Goal: Task Accomplishment & Management: Understand process/instructions

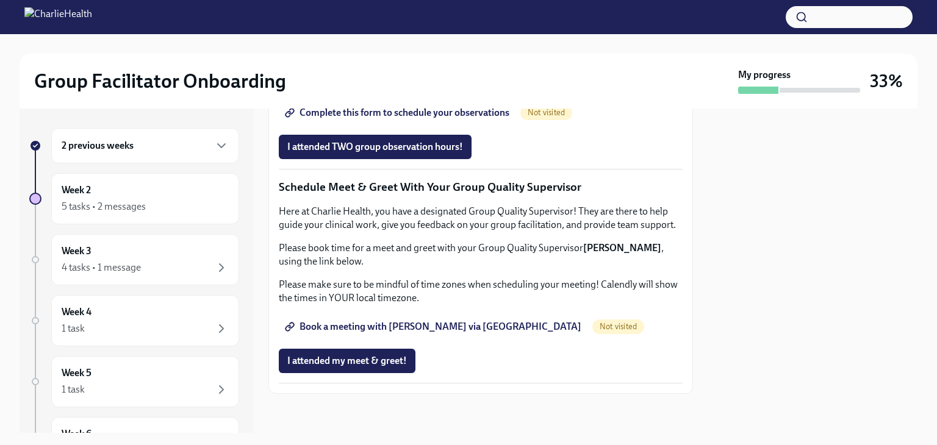
scroll to position [1161, 0]
click at [124, 216] on div "Week 2 5 tasks • 2 messages" at bounding box center [145, 198] width 188 height 51
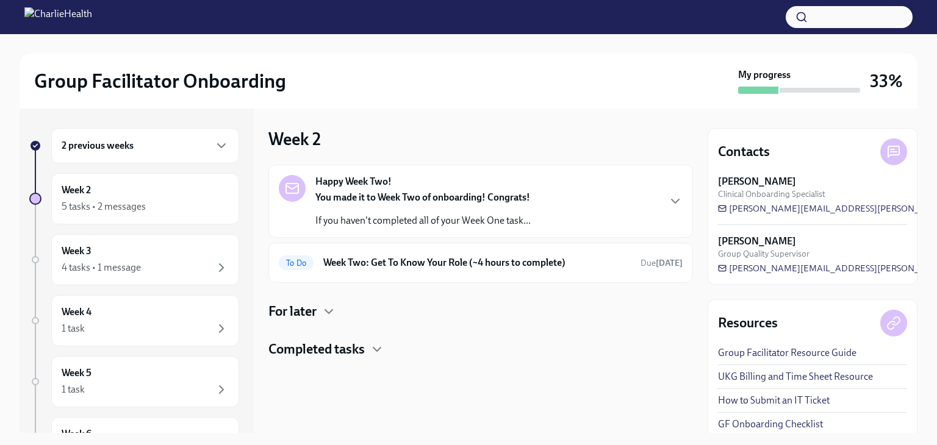
click at [386, 226] on p "If you haven't completed all of your Week One task..." at bounding box center [422, 220] width 215 height 13
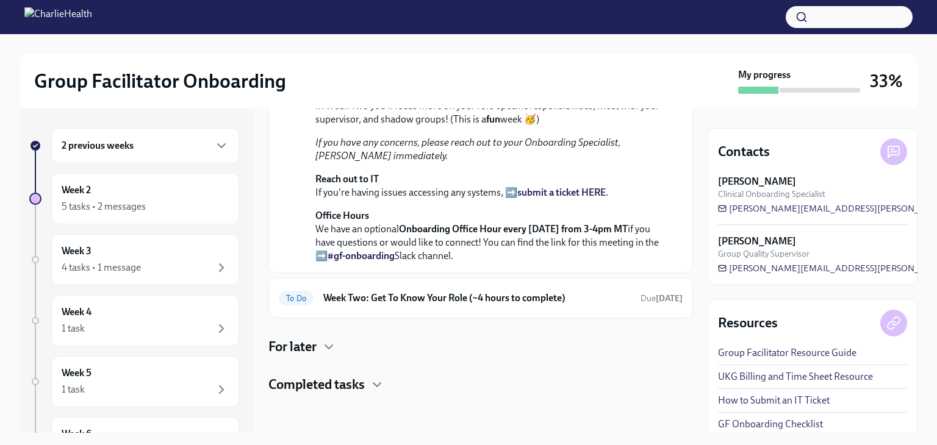
scroll to position [363, 0]
click at [440, 304] on h6 "Week Two: Get To Know Your Role (~4 hours to complete)" at bounding box center [476, 297] width 307 height 13
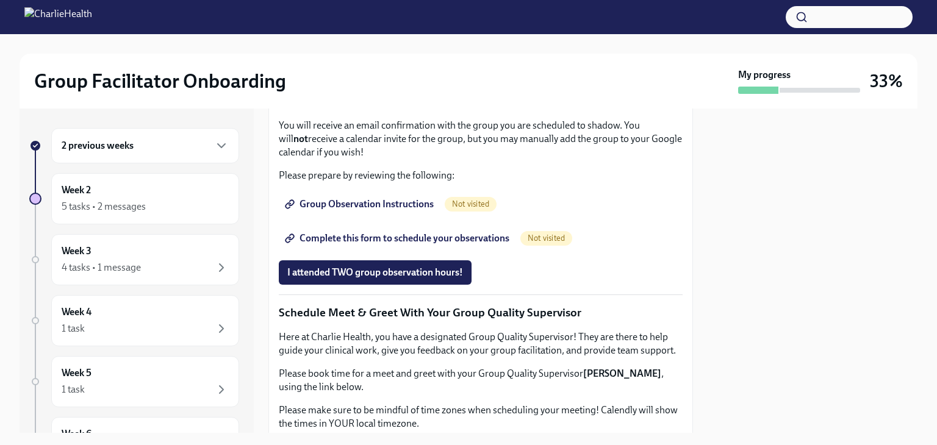
scroll to position [741, 0]
click at [180, 209] on div "5 tasks • 2 messages" at bounding box center [145, 206] width 167 height 15
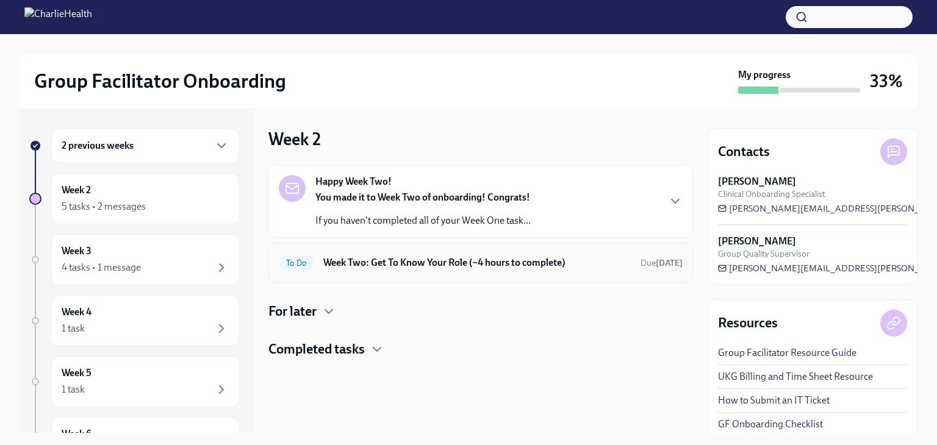
click at [463, 266] on h6 "Week Two: Get To Know Your Role (~4 hours to complete)" at bounding box center [476, 262] width 307 height 13
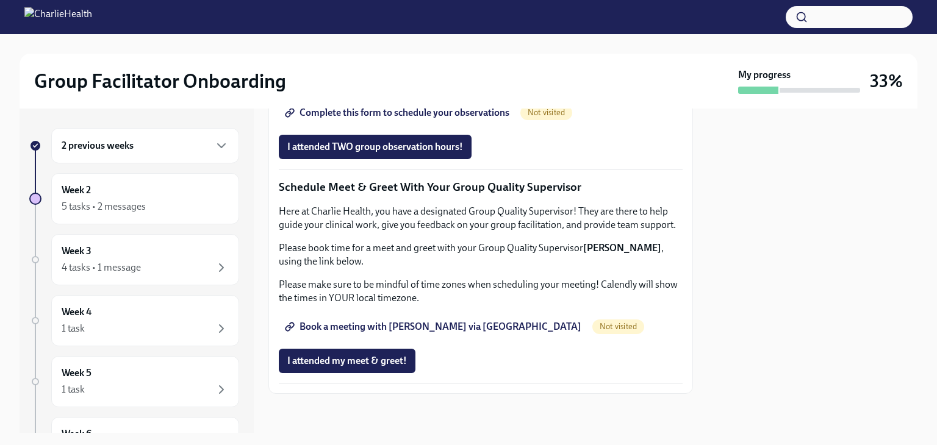
scroll to position [900, 0]
click at [127, 190] on div "Week 2 5 tasks • 2 messages" at bounding box center [145, 199] width 167 height 30
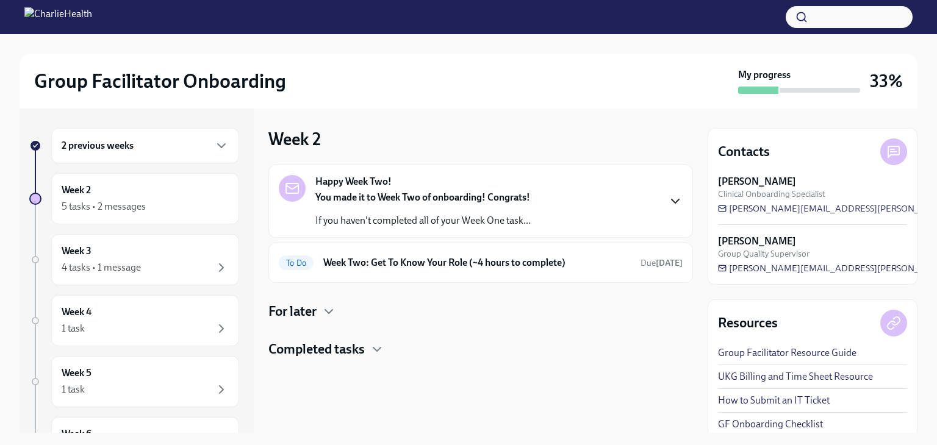
click at [676, 198] on icon "button" at bounding box center [675, 201] width 15 height 15
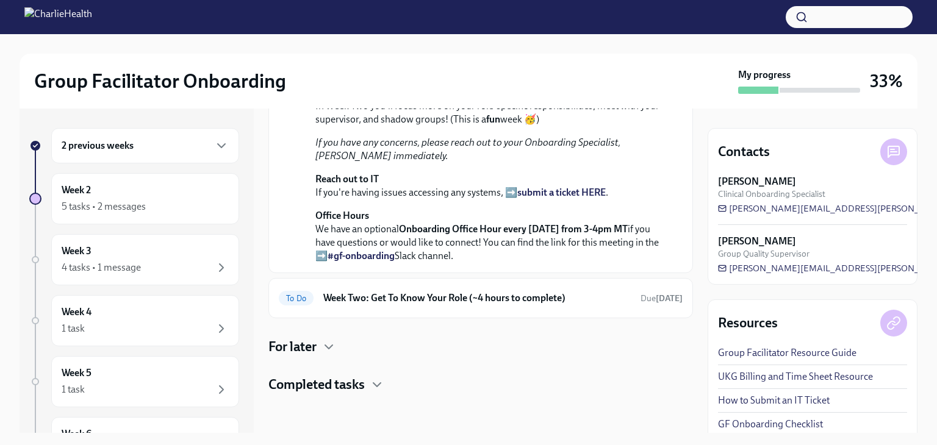
scroll to position [348, 0]
click at [576, 305] on h6 "Week Two: Get To Know Your Role (~4 hours to complete)" at bounding box center [476, 297] width 307 height 13
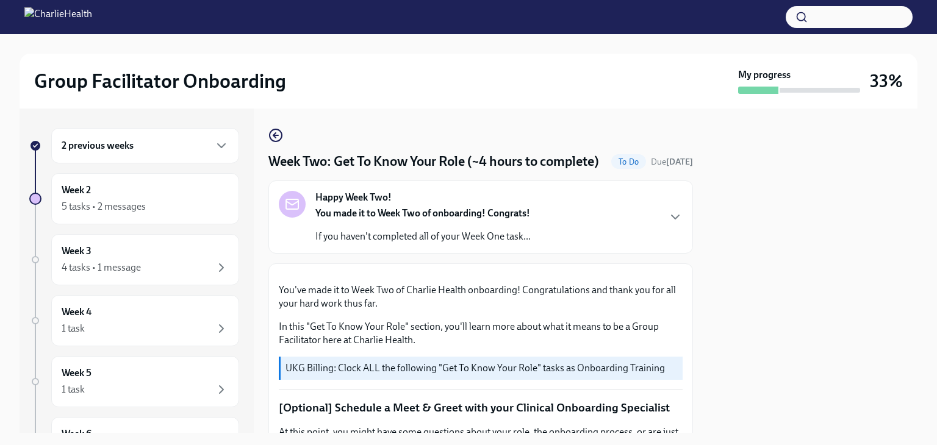
click at [576, 274] on button "Zoom image" at bounding box center [481, 274] width 404 height 0
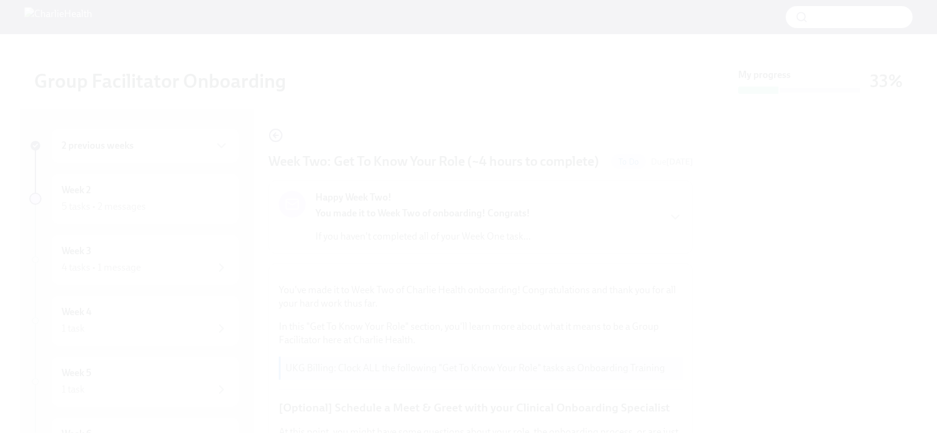
click at [685, 155] on button "Unzoom image" at bounding box center [468, 222] width 937 height 445
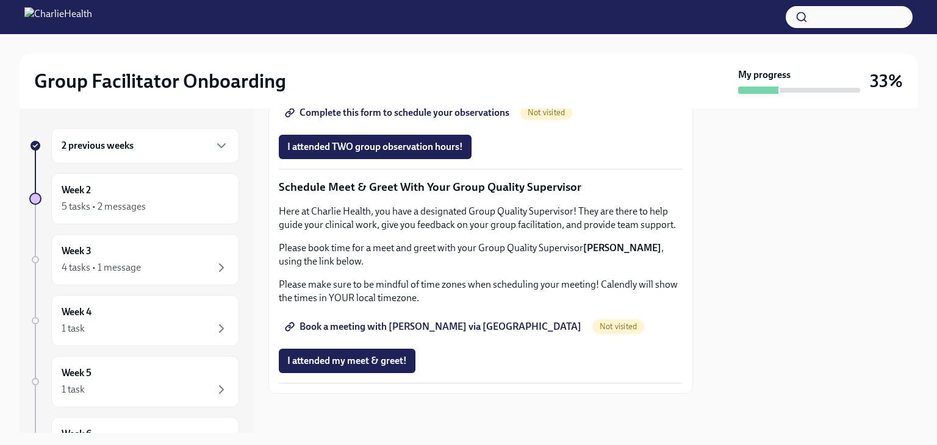
scroll to position [1180, 0]
click at [214, 204] on icon "button" at bounding box center [221, 206] width 15 height 15
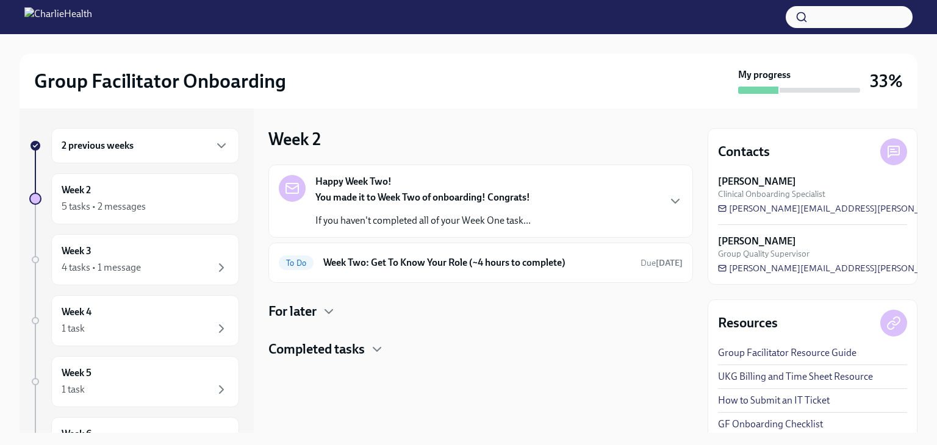
click at [214, 204] on icon "button" at bounding box center [221, 206] width 15 height 15
click at [218, 145] on icon "button" at bounding box center [221, 146] width 7 height 4
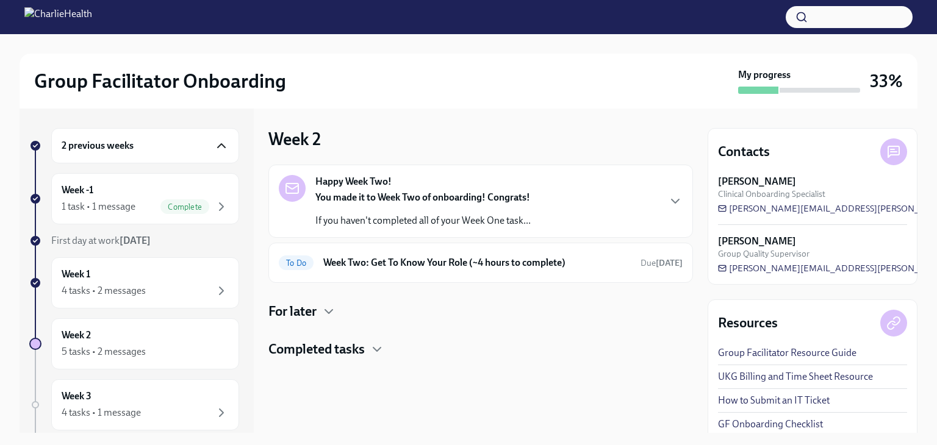
click at [215, 145] on icon "button" at bounding box center [221, 145] width 15 height 15
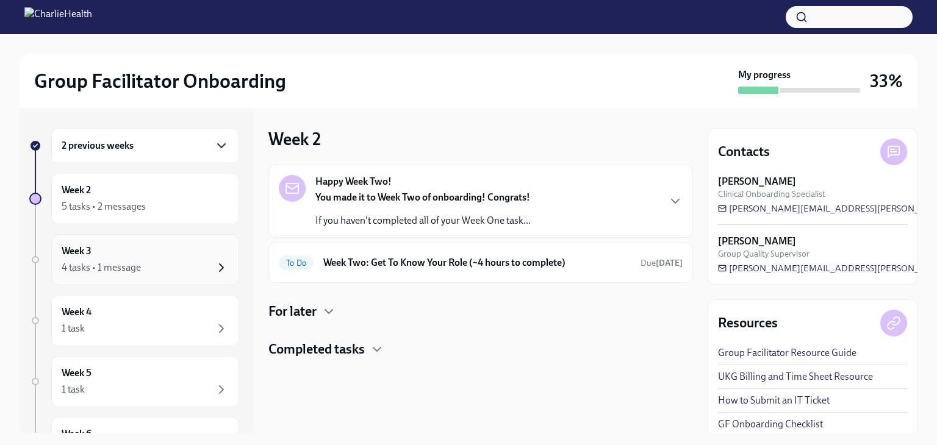
click at [214, 270] on icon "button" at bounding box center [221, 267] width 15 height 15
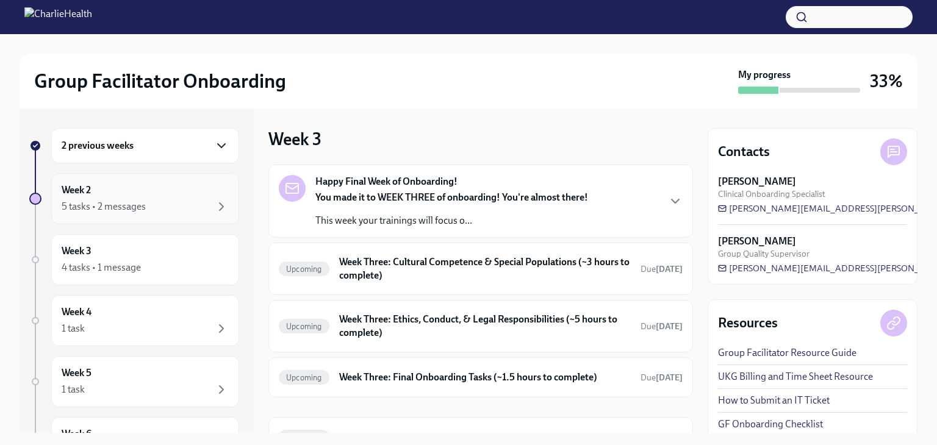
click at [193, 208] on div "5 tasks • 2 messages" at bounding box center [145, 206] width 167 height 15
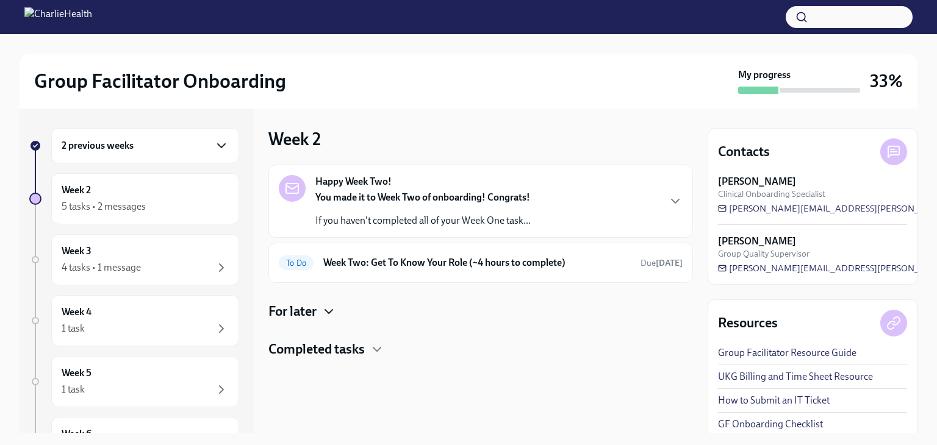
click at [325, 306] on icon "button" at bounding box center [328, 311] width 15 height 15
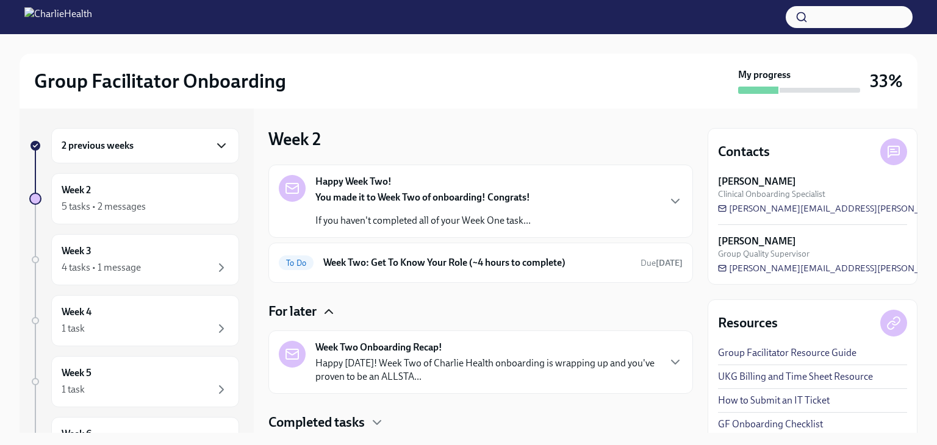
click at [344, 364] on p "Happy [DATE]! Week Two of Charlie Health onboarding is wrapping up and you've p…" at bounding box center [486, 370] width 343 height 27
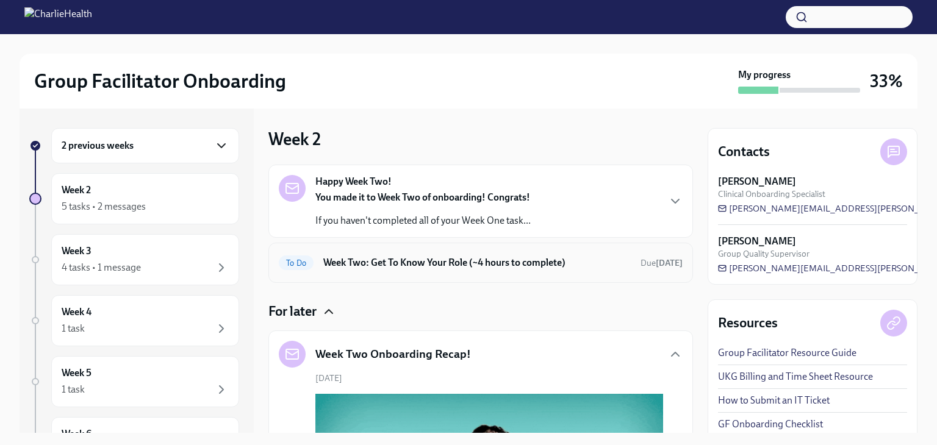
click at [531, 268] on h6 "Week Two: Get To Know Your Role (~4 hours to complete)" at bounding box center [476, 262] width 307 height 13
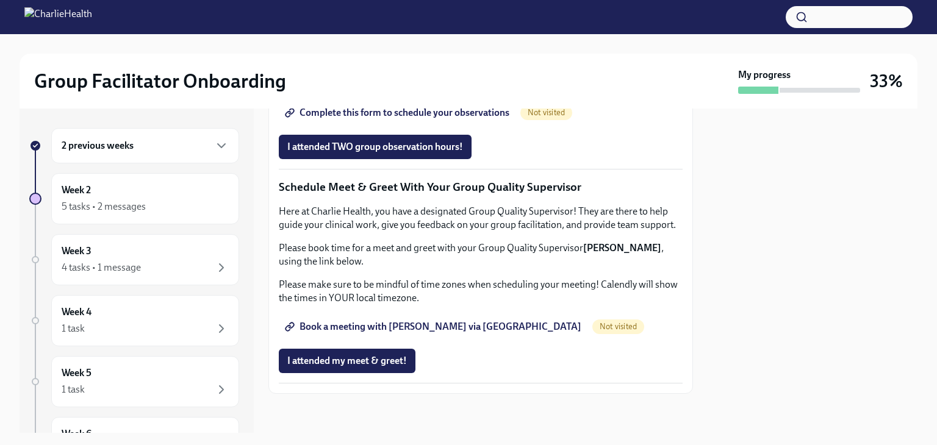
scroll to position [1059, 0]
drag, startPoint x: 685, startPoint y: 424, endPoint x: 37, endPoint y: 201, distance: 685.5
click at [37, 201] on div at bounding box center [35, 199] width 12 height 12
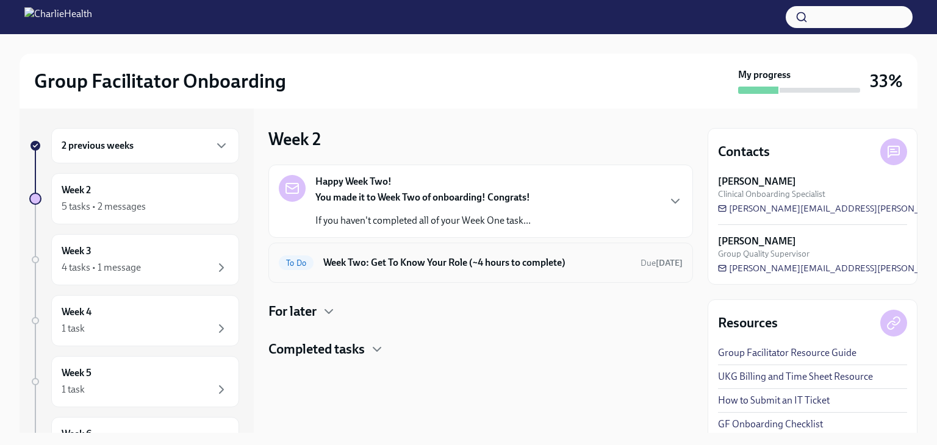
click at [373, 265] on h6 "Week Two: Get To Know Your Role (~4 hours to complete)" at bounding box center [476, 262] width 307 height 13
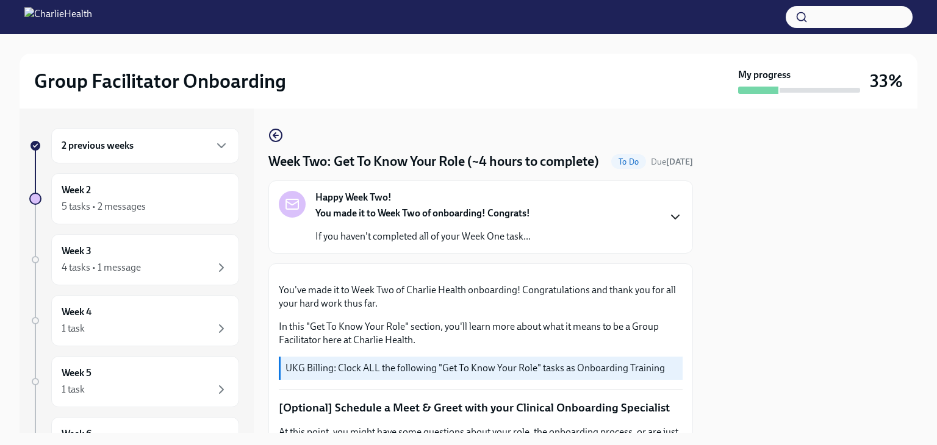
click at [668, 224] on icon "button" at bounding box center [675, 217] width 15 height 15
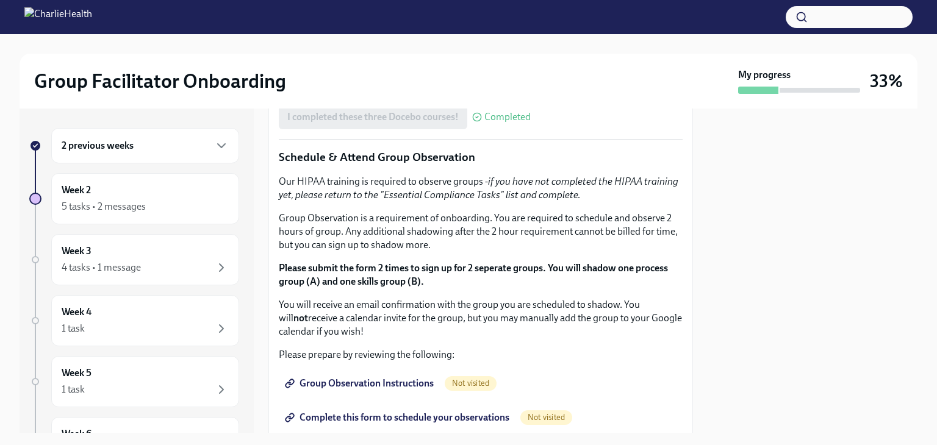
scroll to position [810, 0]
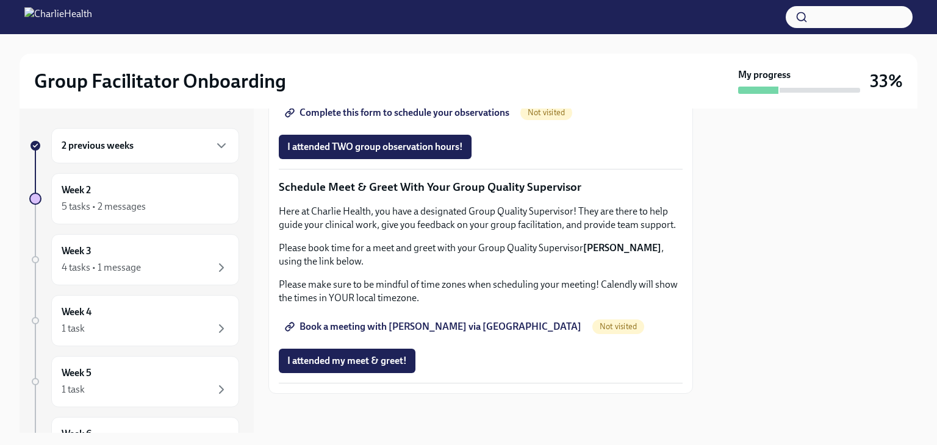
scroll to position [1580, 0]
click at [130, 262] on div "4 tasks • 1 message" at bounding box center [101, 267] width 79 height 13
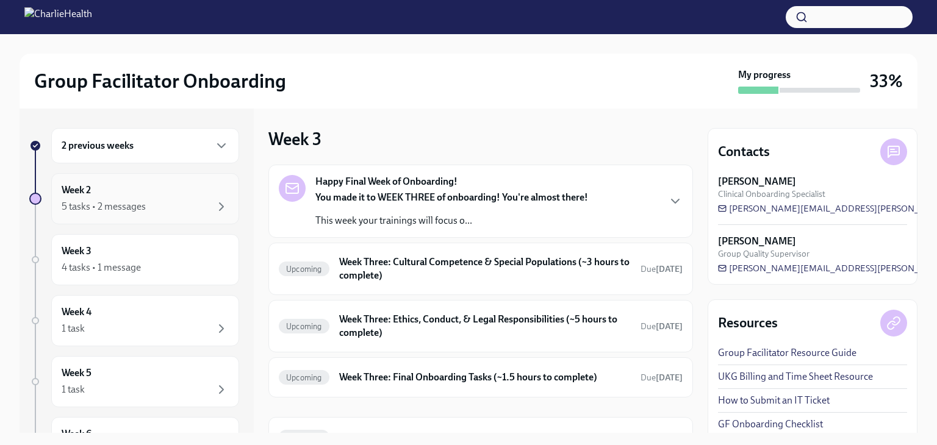
click at [143, 198] on div "Week 2 5 tasks • 2 messages" at bounding box center [145, 199] width 167 height 30
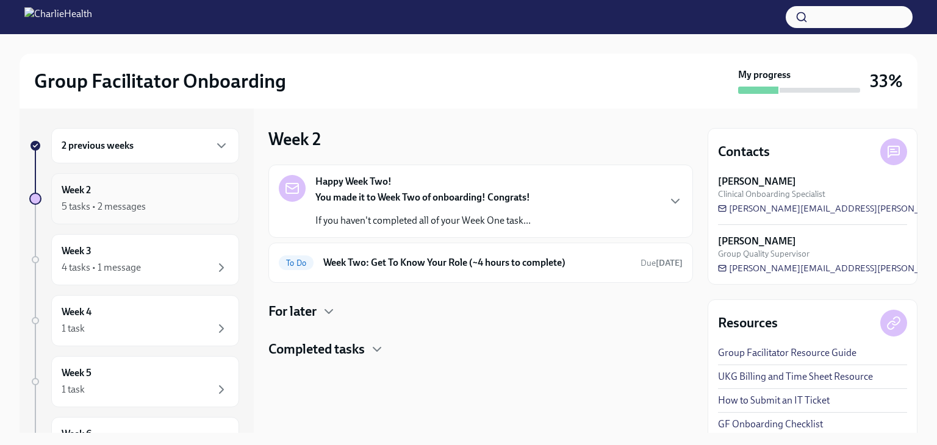
click at [198, 210] on div "5 tasks • 2 messages" at bounding box center [145, 206] width 167 height 15
click at [302, 260] on span "To Do" at bounding box center [296, 263] width 35 height 9
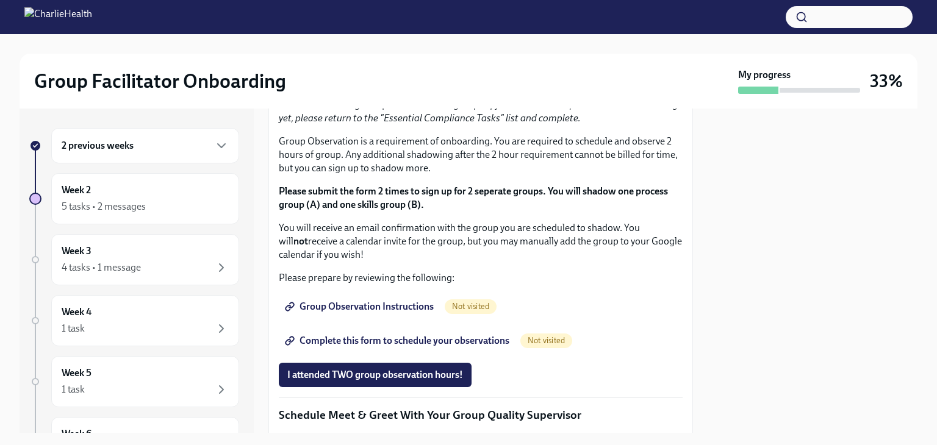
scroll to position [640, 0]
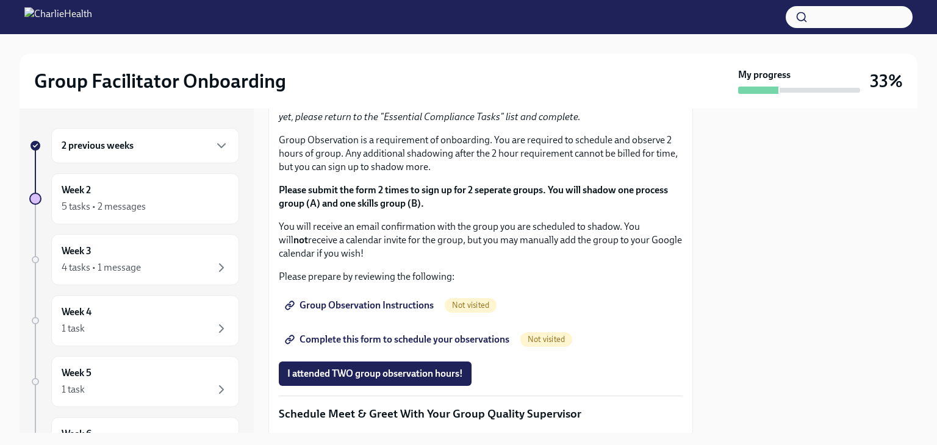
click at [496, 44] on span "Completed" at bounding box center [507, 39] width 46 height 10
click at [500, 44] on span "Completed" at bounding box center [507, 39] width 46 height 10
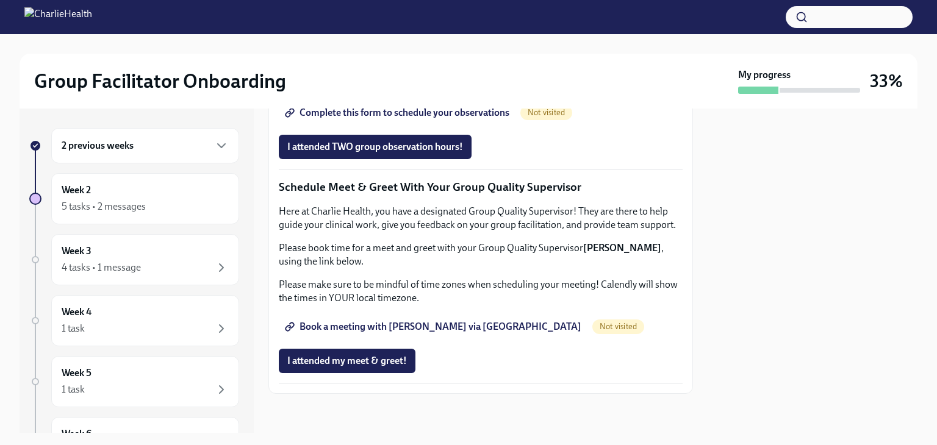
scroll to position [1180, 0]
click at [105, 209] on div "5 tasks • 2 messages" at bounding box center [104, 206] width 84 height 13
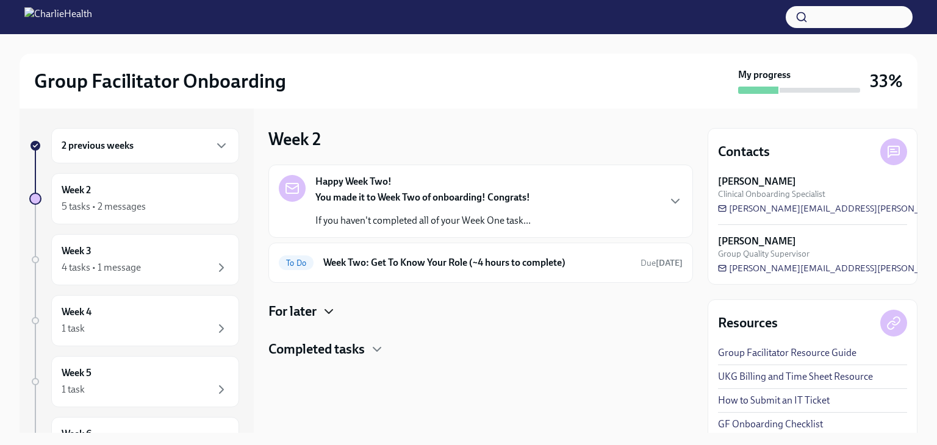
click at [328, 309] on icon "button" at bounding box center [328, 311] width 15 height 15
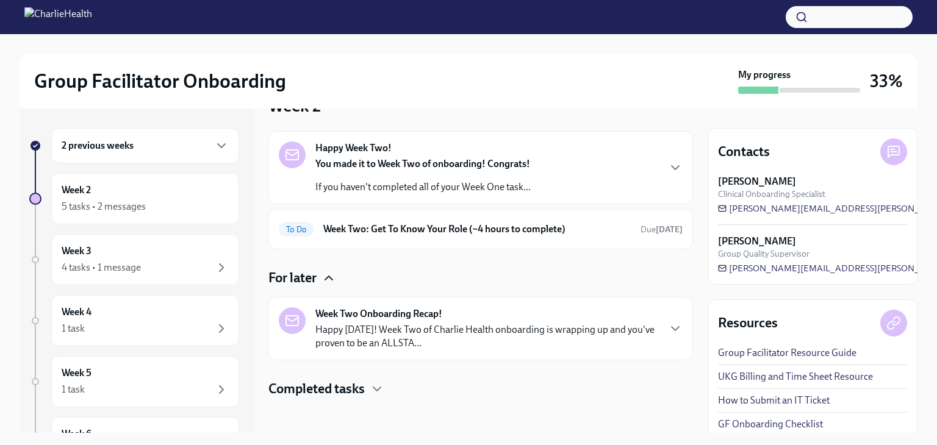
scroll to position [37, 0]
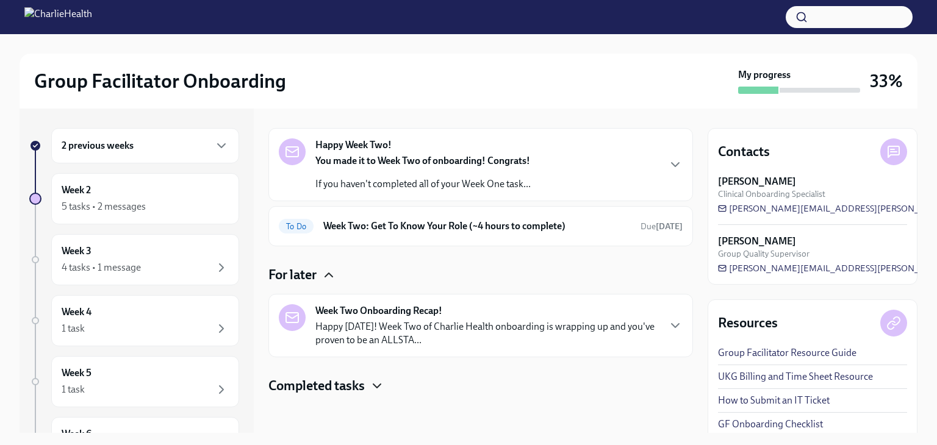
click at [378, 385] on icon "button" at bounding box center [377, 386] width 15 height 15
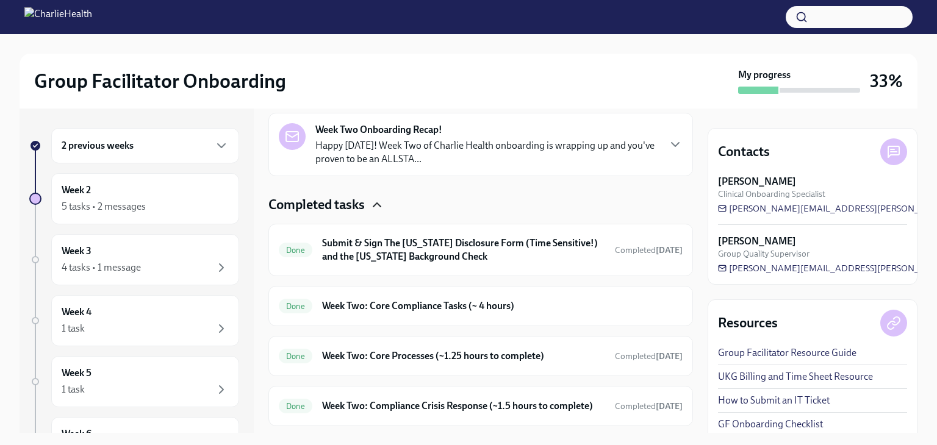
scroll to position [248, 0]
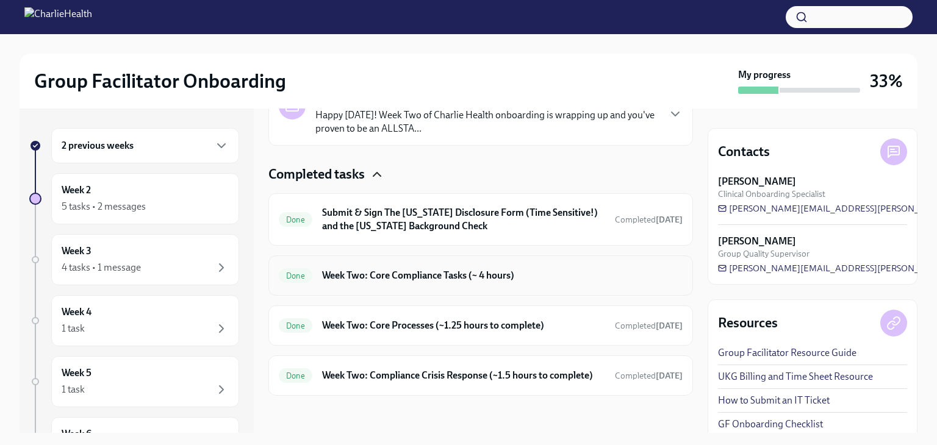
click at [432, 278] on h6 "Week Two: Core Compliance Tasks (~ 4 hours)" at bounding box center [502, 275] width 360 height 13
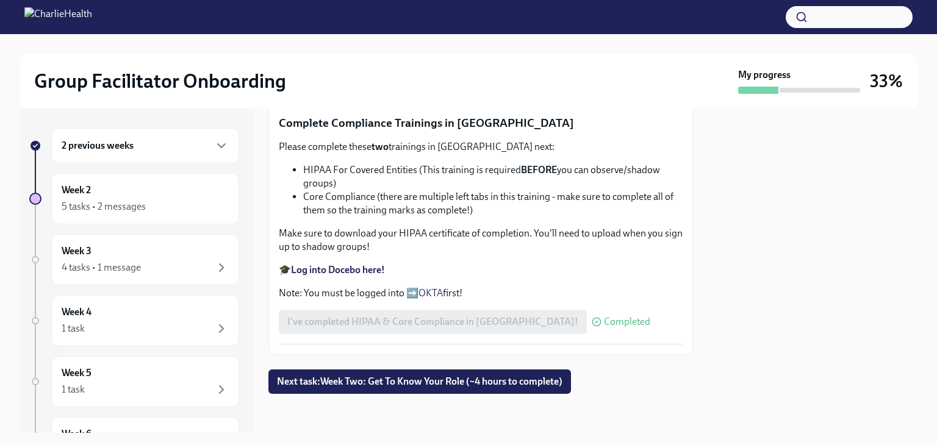
scroll to position [759, 0]
click at [400, 379] on span "Next task : Week Two: Get To Know Your Role (~4 hours to complete)" at bounding box center [419, 382] width 285 height 12
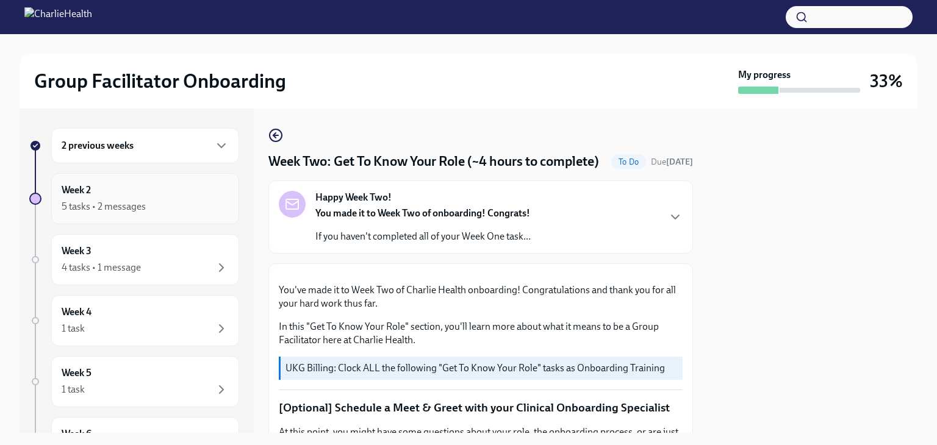
click at [147, 213] on div "Week 2 5 tasks • 2 messages" at bounding box center [145, 198] width 188 height 51
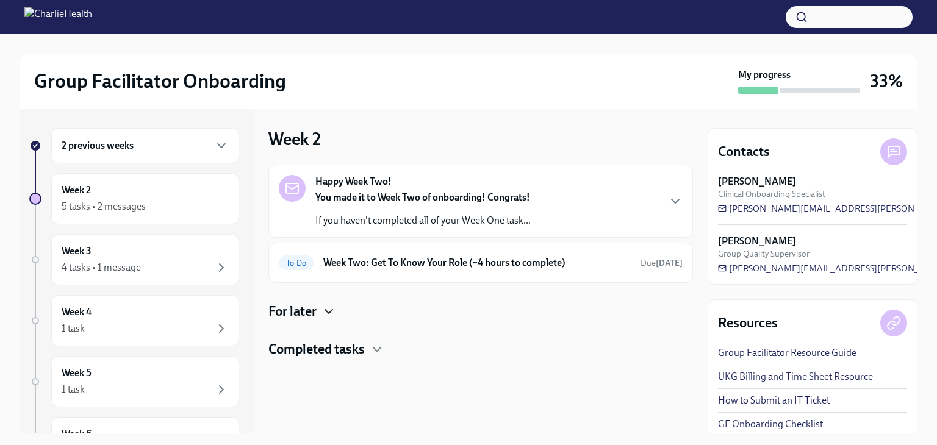
click at [329, 310] on icon "button" at bounding box center [328, 311] width 15 height 15
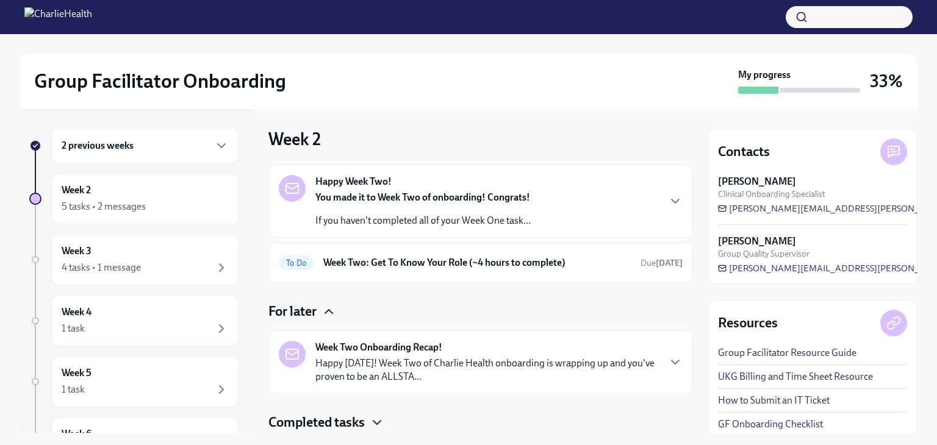
click at [377, 425] on icon "button" at bounding box center [377, 422] width 15 height 15
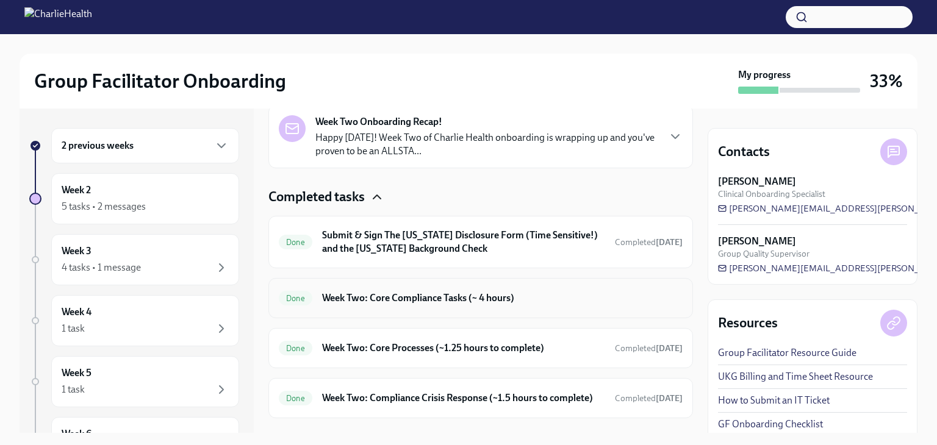
scroll to position [230, 0]
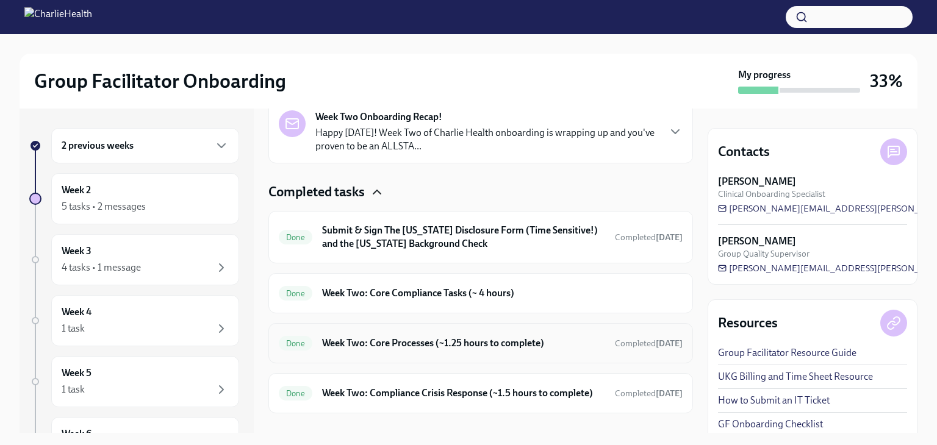
click at [389, 349] on div "Done Week Two: Core Processes (~1.25 hours to complete) Completed [DATE]" at bounding box center [481, 344] width 404 height 20
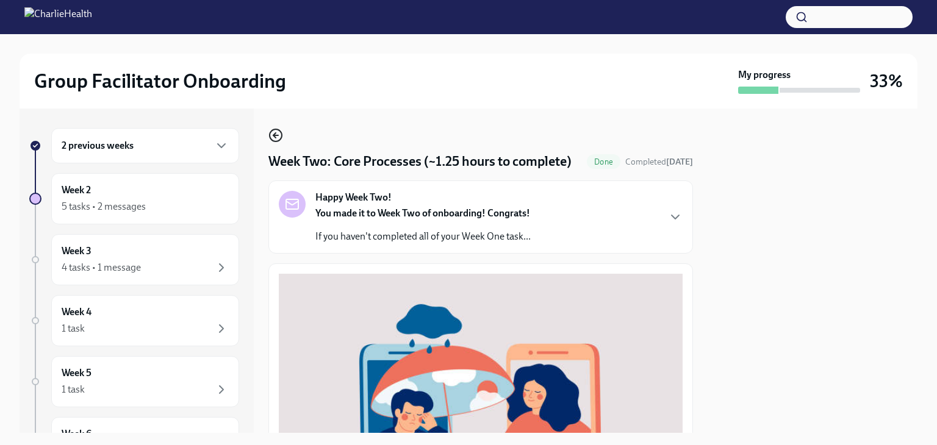
click at [275, 140] on icon "button" at bounding box center [275, 135] width 15 height 15
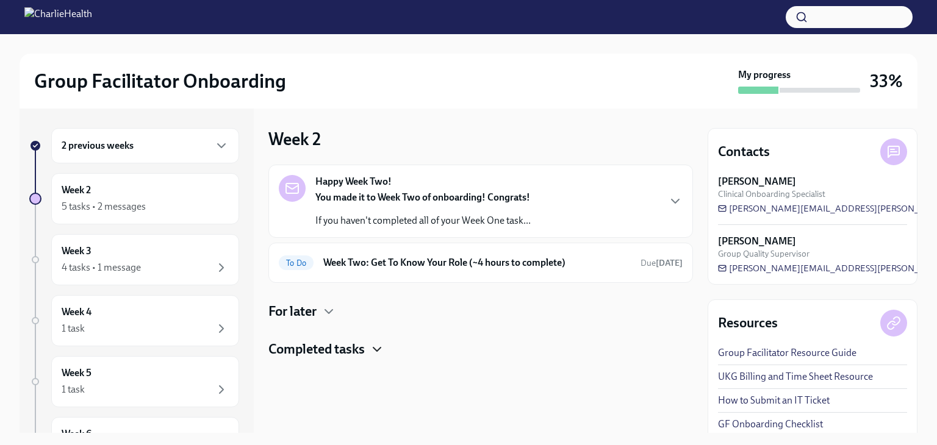
click at [378, 349] on icon "button" at bounding box center [377, 349] width 15 height 15
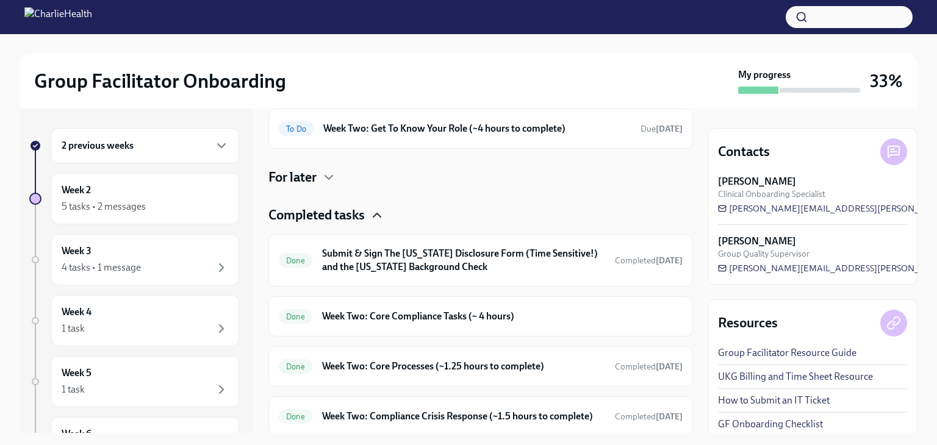
scroll to position [171, 0]
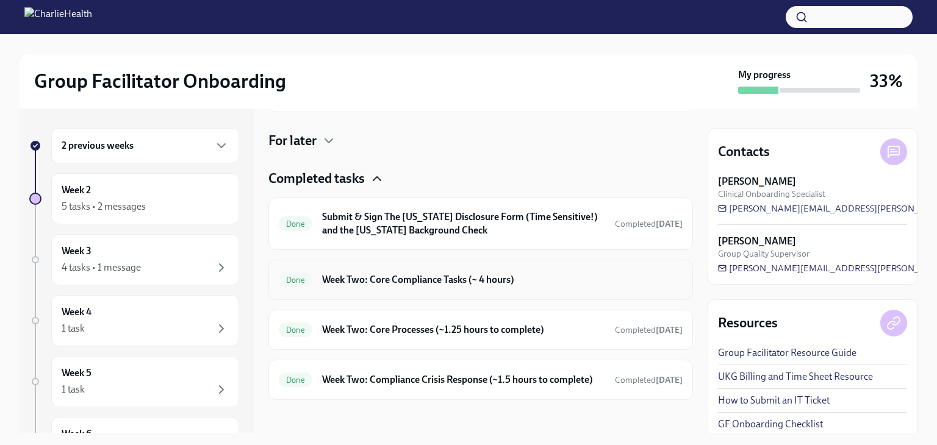
click at [341, 281] on h6 "Week Two: Core Compliance Tasks (~ 4 hours)" at bounding box center [502, 279] width 360 height 13
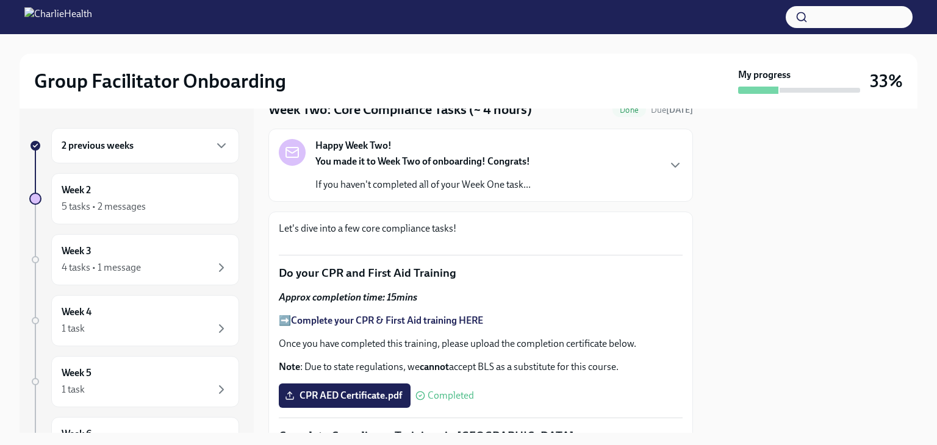
scroll to position [39, 0]
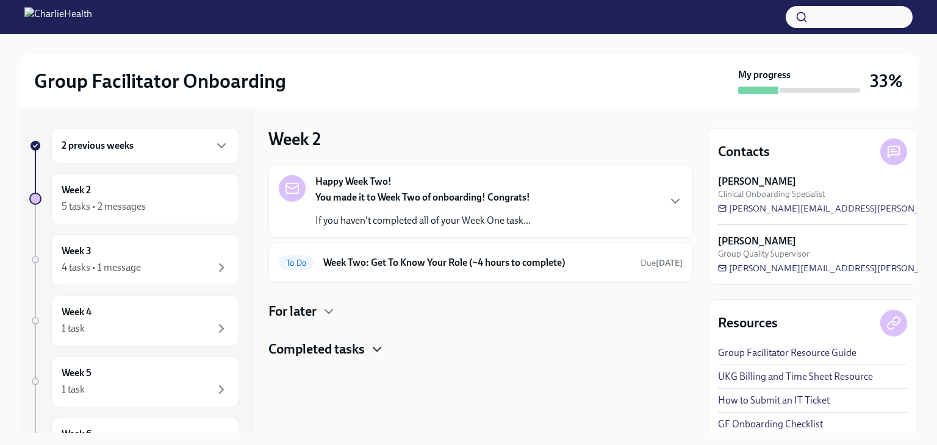
click at [377, 344] on icon "button" at bounding box center [377, 349] width 15 height 15
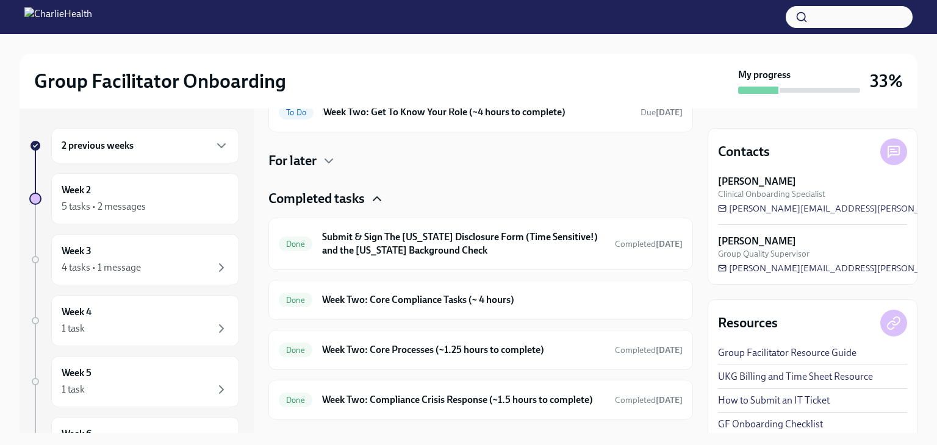
scroll to position [176, 0]
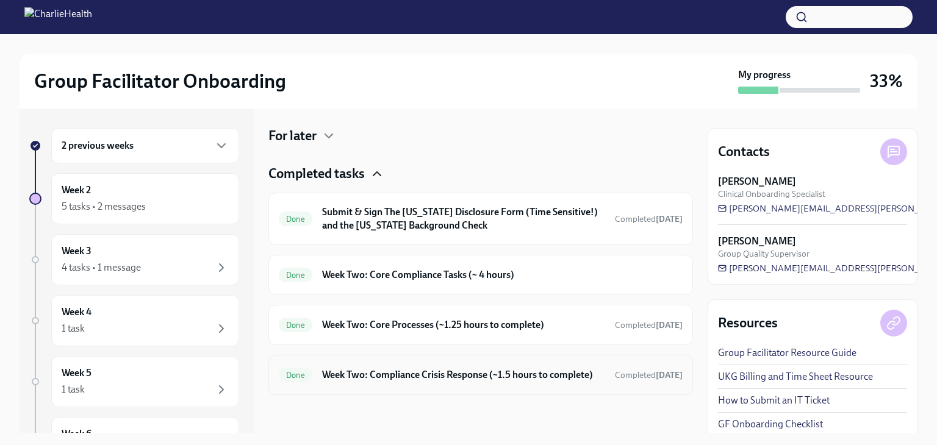
click at [390, 373] on h6 "Week Two: Compliance Crisis Response (~1.5 hours to complete)" at bounding box center [463, 374] width 283 height 13
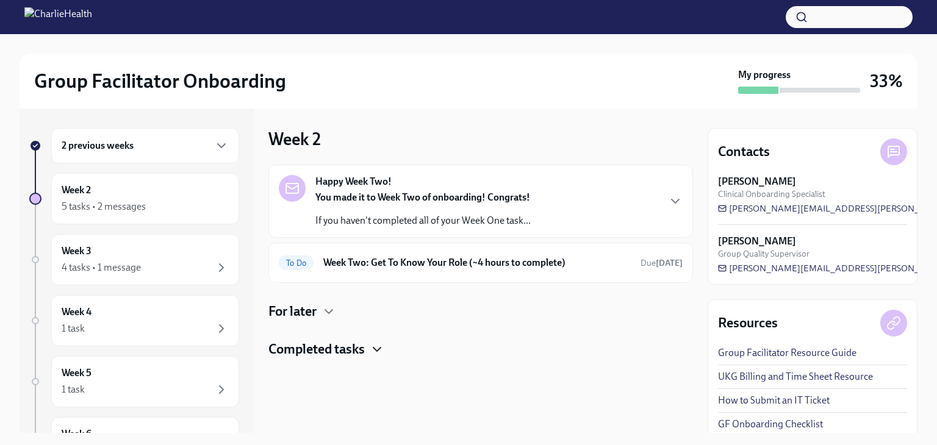
click at [377, 351] on icon "button" at bounding box center [377, 349] width 15 height 15
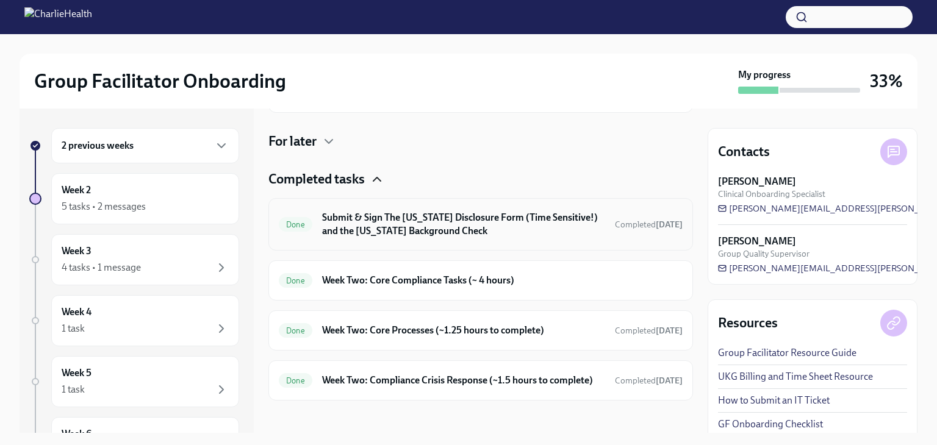
scroll to position [171, 0]
click at [301, 279] on span "Done" at bounding box center [296, 280] width 34 height 9
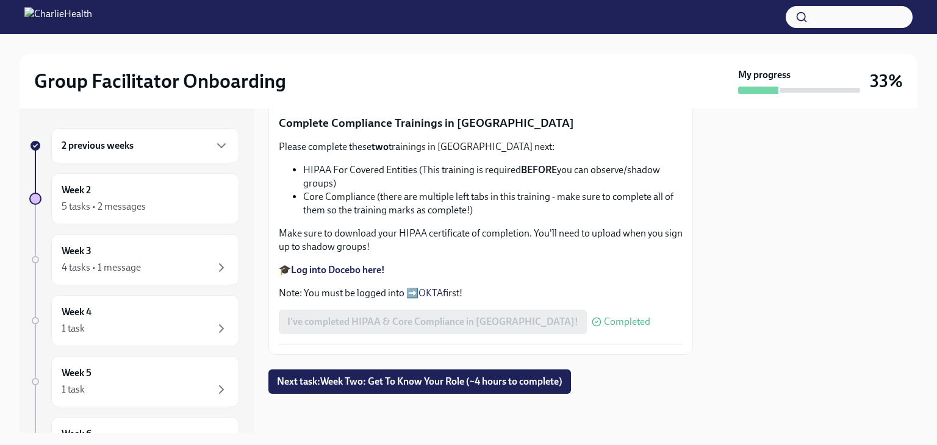
scroll to position [759, 0]
click at [360, 376] on span "Next task : Week Two: Get To Know Your Role (~4 hours to complete)" at bounding box center [419, 382] width 285 height 12
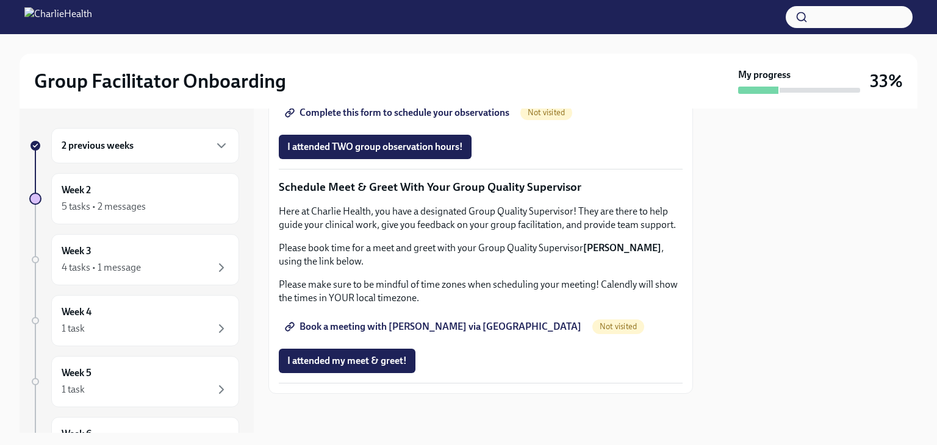
scroll to position [1180, 0]
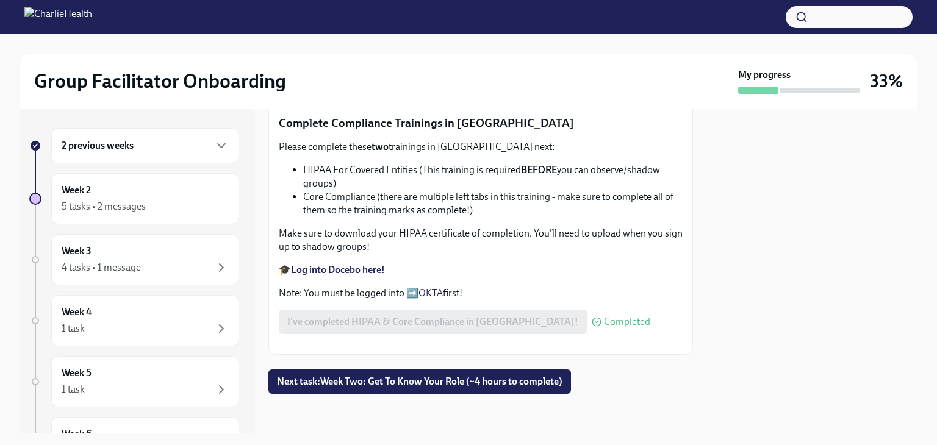
scroll to position [759, 0]
click at [366, 386] on span "Next task : Week Two: Get To Know Your Role (~4 hours to complete)" at bounding box center [419, 382] width 285 height 12
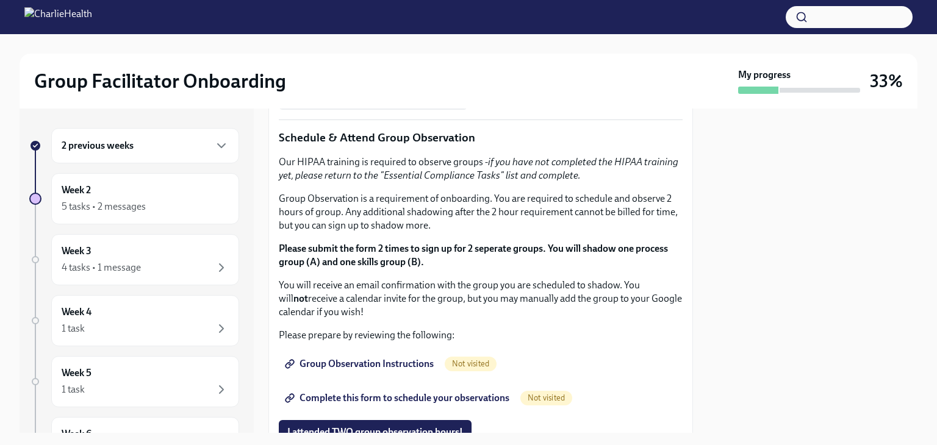
scroll to position [582, 0]
